Goal: Task Accomplishment & Management: Use online tool/utility

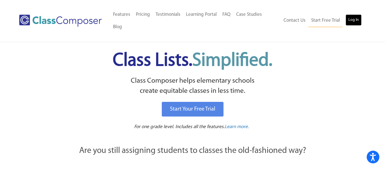
click at [355, 16] on link "Log In" at bounding box center [353, 19] width 16 height 11
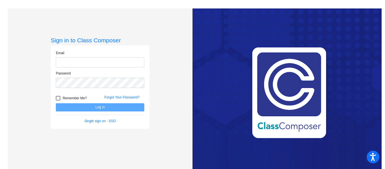
type input "[EMAIL_ADDRESS][DOMAIN_NAME]"
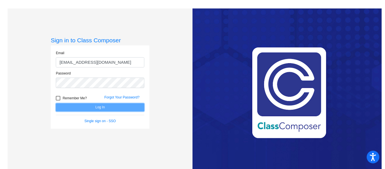
click at [102, 106] on button "Log In" at bounding box center [100, 107] width 88 height 8
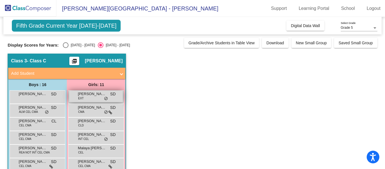
click at [98, 93] on span "[PERSON_NAME]" at bounding box center [92, 94] width 28 height 6
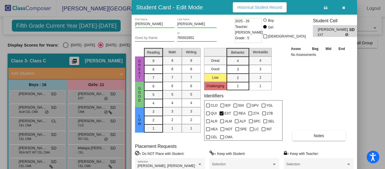
click at [344, 8] on icon "button" at bounding box center [343, 8] width 3 height 4
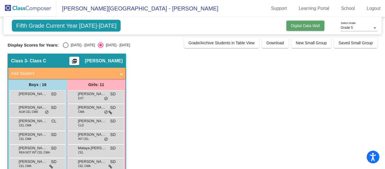
click at [299, 27] on span "Digital Data Wall" at bounding box center [305, 25] width 29 height 5
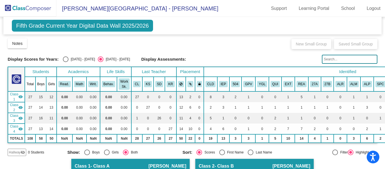
click at [112, 26] on span "Fifth Grade Current Year Digital Data Wall 2025/2026" at bounding box center [82, 26] width 141 height 12
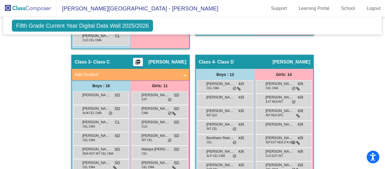
scroll to position [342, 0]
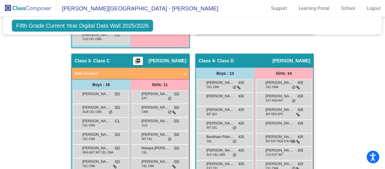
click at [184, 73] on span at bounding box center [185, 73] width 2 height 6
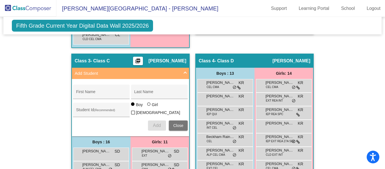
click at [184, 73] on span at bounding box center [185, 73] width 2 height 6
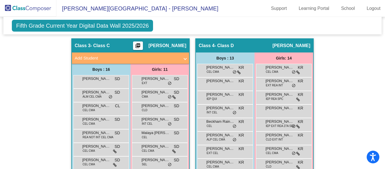
scroll to position [358, 0]
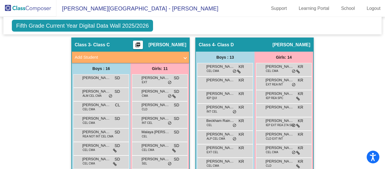
click at [141, 44] on mat-icon "picture_as_pdf" at bounding box center [137, 46] width 7 height 8
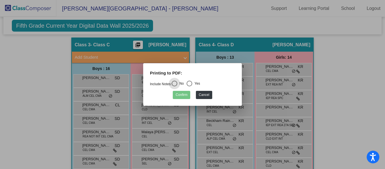
click at [192, 84] on div "Select an option" at bounding box center [189, 84] width 6 height 6
click at [189, 86] on input "Yes" at bounding box center [189, 86] width 0 height 0
radio input "true"
click at [179, 95] on button "Confirm" at bounding box center [181, 95] width 17 height 8
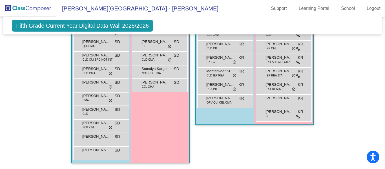
scroll to position [492, 0]
click at [99, 121] on span "Rene Perez" at bounding box center [96, 123] width 28 height 6
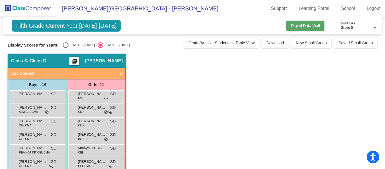
click at [303, 28] on span "Digital Data Wall" at bounding box center [305, 25] width 29 height 5
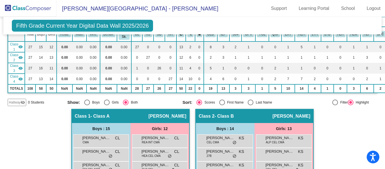
scroll to position [48, 0]
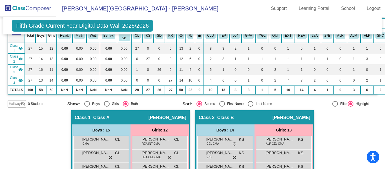
click at [21, 69] on mat-icon "visibility" at bounding box center [20, 69] width 5 height 5
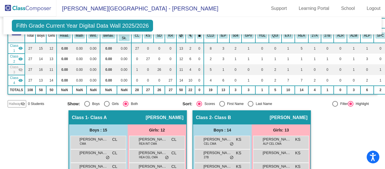
click at [21, 69] on mat-icon "visibility_off" at bounding box center [20, 69] width 5 height 5
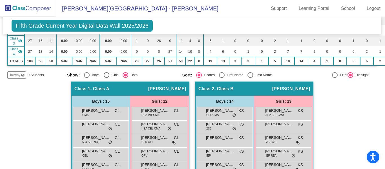
scroll to position [78, 0]
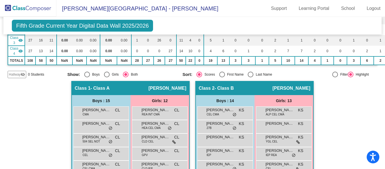
click at [332, 73] on div at bounding box center [335, 75] width 6 height 6
click at [335, 77] on input "Filter" at bounding box center [335, 77] width 0 height 0
radio input "true"
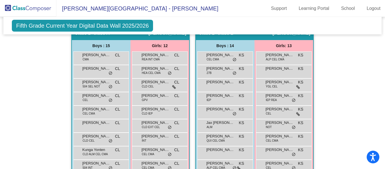
scroll to position [0, 0]
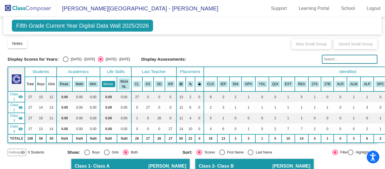
click at [108, 85] on button "Behav." at bounding box center [109, 84] width 14 height 6
click at [277, 7] on link "Support" at bounding box center [278, 8] width 25 height 9
click at [14, 45] on span "Notes" at bounding box center [17, 43] width 10 height 5
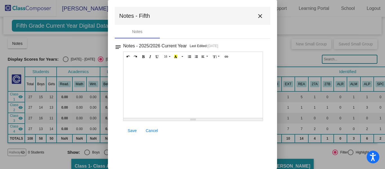
click at [260, 14] on mat-icon "close" at bounding box center [260, 16] width 7 height 7
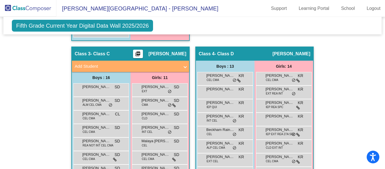
scroll to position [350, 0]
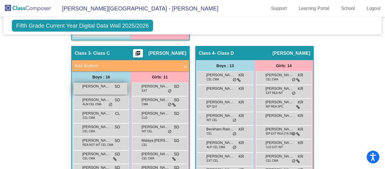
click at [107, 86] on span "Andre Valdez" at bounding box center [96, 86] width 28 height 6
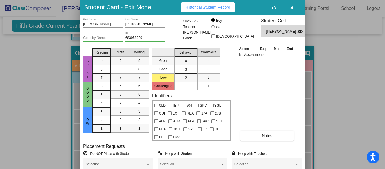
click at [163, 78] on mat-selection-list "Great Good Low Challenging" at bounding box center [163, 68] width 23 height 44
click at [292, 6] on icon "button" at bounding box center [291, 8] width 3 height 4
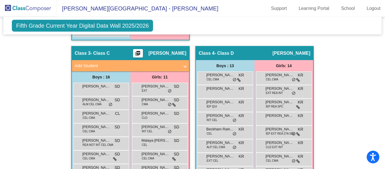
click at [141, 27] on span "Fifth Grade Current Year Digital Data Wall 2025/2026" at bounding box center [82, 26] width 141 height 12
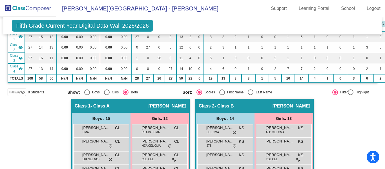
scroll to position [60, 0]
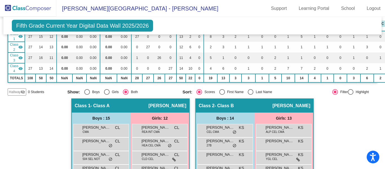
click at [348, 92] on div at bounding box center [351, 92] width 6 height 6
click at [350, 95] on input "Highlight" at bounding box center [350, 95] width 0 height 0
radio input "true"
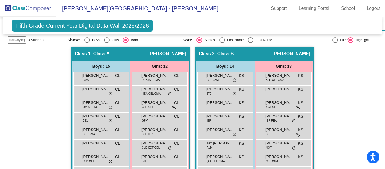
scroll to position [0, 0]
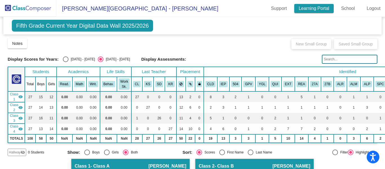
click at [302, 9] on link "Learning Portal" at bounding box center [314, 8] width 40 height 9
click at [90, 28] on span "Fifth Grade Current Year Digital Data Wall 2025/2026" at bounding box center [82, 26] width 141 height 12
click at [73, 28] on span "Fifth Grade Current Year Digital Data Wall 2025/2026" at bounding box center [82, 26] width 141 height 12
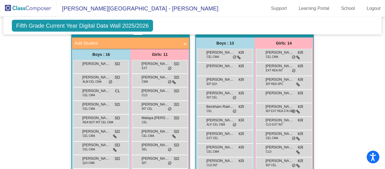
scroll to position [373, 0]
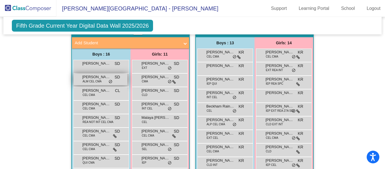
click at [96, 82] on span "ALM CEL CMA" at bounding box center [92, 81] width 19 height 4
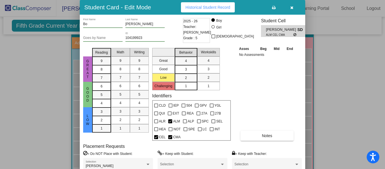
click at [292, 10] on button "button" at bounding box center [291, 7] width 18 height 10
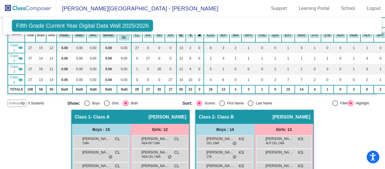
scroll to position [0, 0]
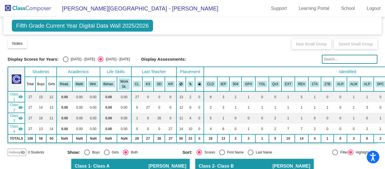
click at [63, 60] on div "Select an option" at bounding box center [66, 59] width 6 height 6
click at [65, 62] on input "2024 - 2025" at bounding box center [65, 62] width 0 height 0
radio input "true"
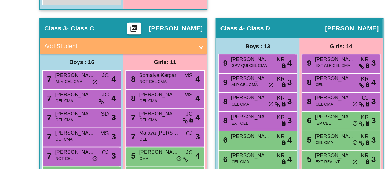
scroll to position [343, 0]
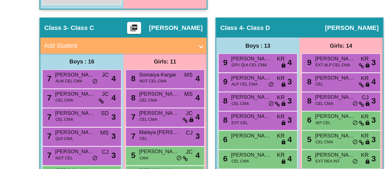
click at [141, 58] on mat-icon "picture_as_pdf" at bounding box center [137, 60] width 7 height 8
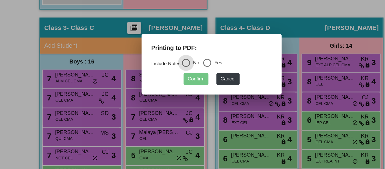
click at [191, 84] on div "Select an option" at bounding box center [189, 84] width 6 height 6
click at [189, 86] on input "Yes" at bounding box center [189, 86] width 0 height 0
radio input "true"
click at [179, 96] on button "Confirm" at bounding box center [181, 95] width 17 height 8
